Goal: Task Accomplishment & Management: Complete application form

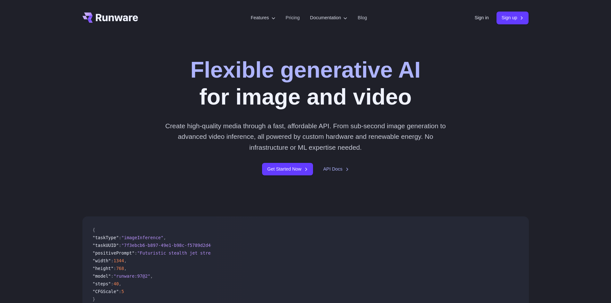
click at [484, 80] on div "Flexible generative AI for image and video Create high-quality media through a …" at bounding box center [305, 115] width 446 height 119
click at [508, 18] on link "Sign up" at bounding box center [512, 18] width 32 height 13
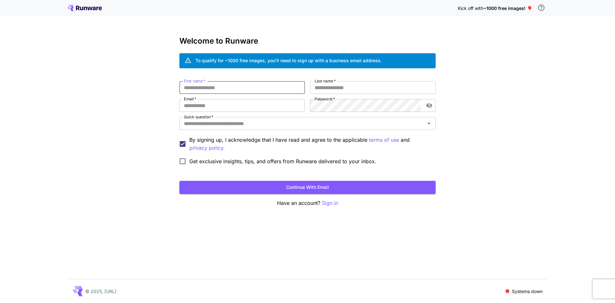
click at [248, 92] on input "First name   *" at bounding box center [243, 87] width 126 height 13
type input "*******"
